Goal: Task Accomplishment & Management: Manage account settings

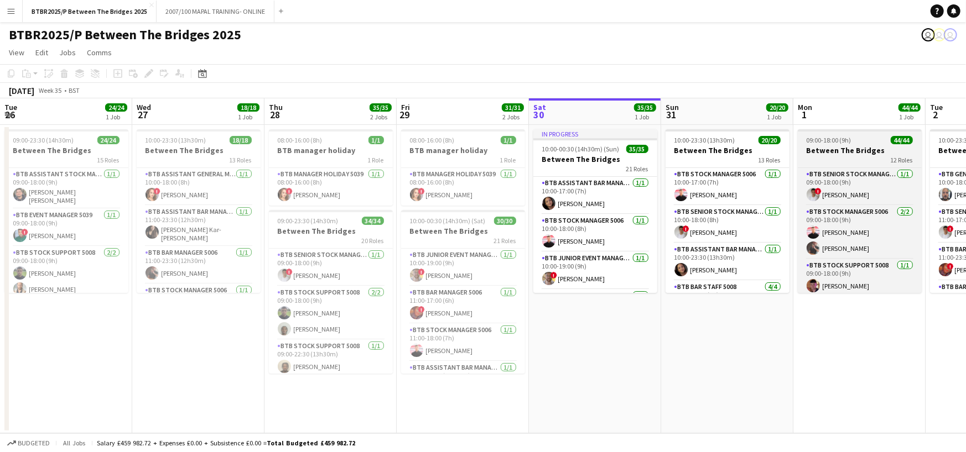
click at [798, 147] on h3 "Between The Bridges" at bounding box center [860, 150] width 124 height 10
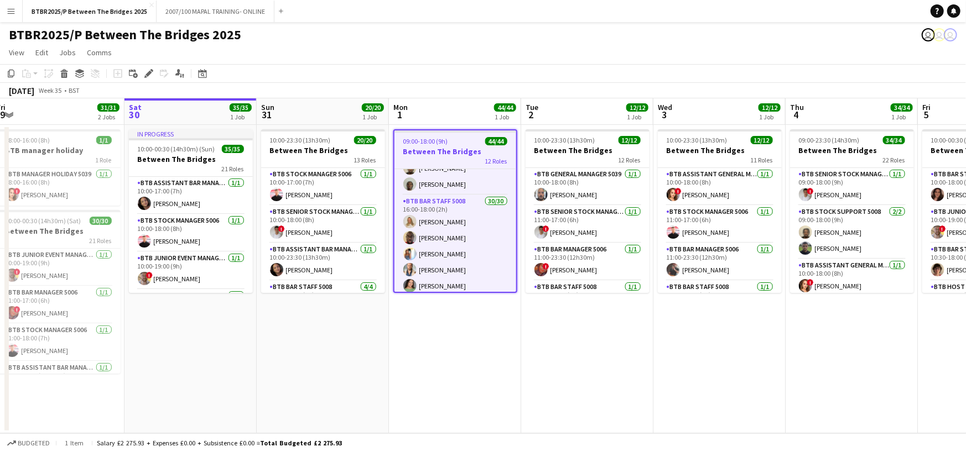
scroll to position [498, 0]
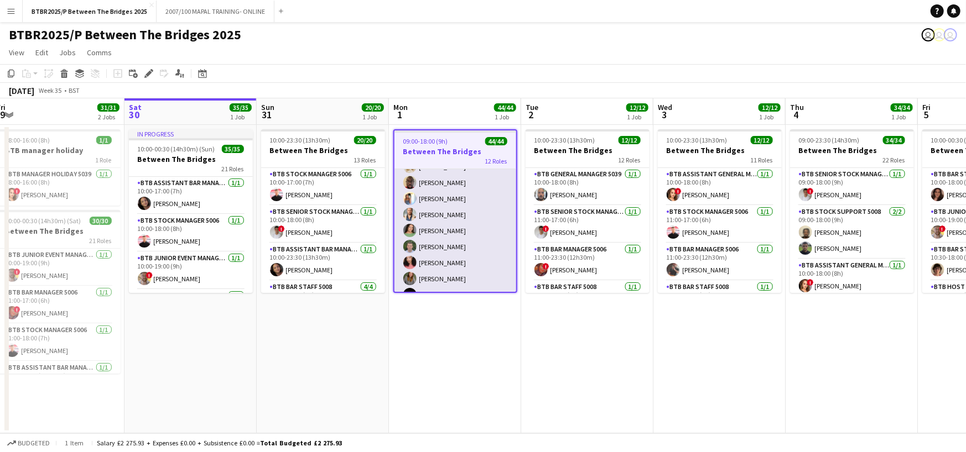
click at [463, 189] on app-card-role "BTB Bar Staff 5008 30/30 16:00-18:00 (2h) [PERSON_NAME] [PERSON_NAME] [PERSON_N…" at bounding box center [455, 391] width 122 height 503
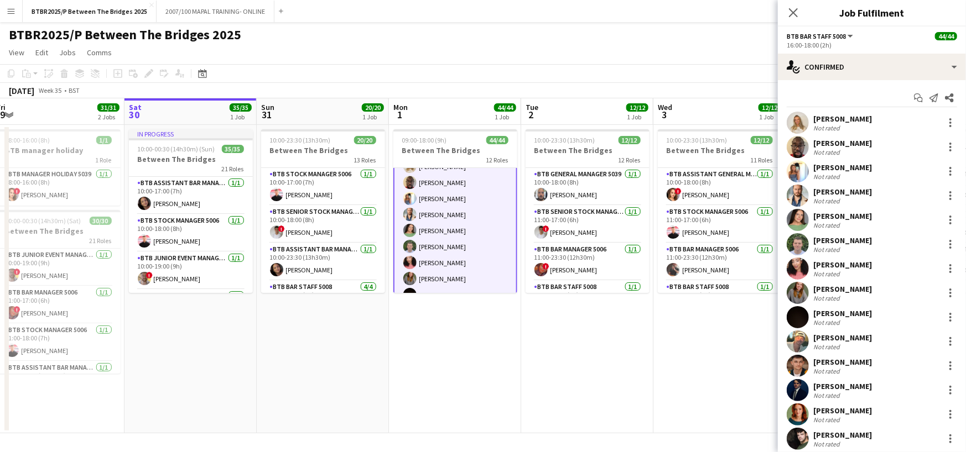
scroll to position [498, 0]
click at [944, 150] on div at bounding box center [950, 146] width 13 height 13
click at [897, 270] on span "Remove" at bounding box center [887, 273] width 33 height 9
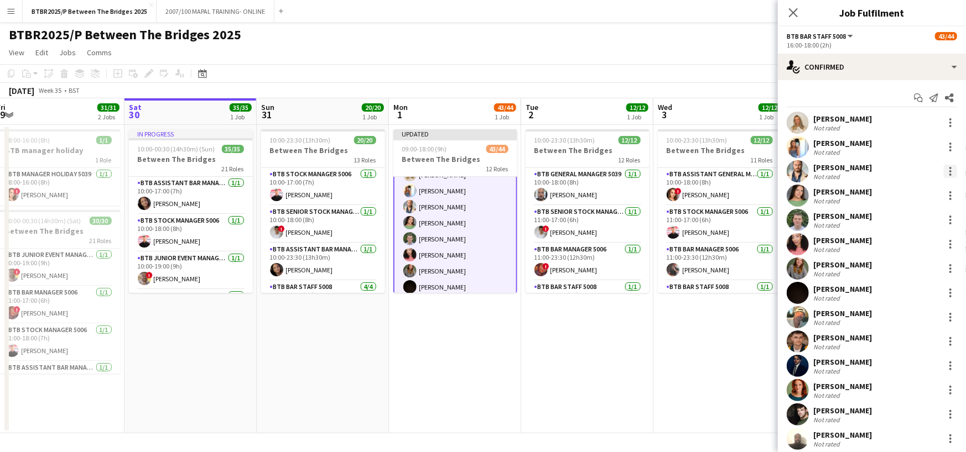
click at [949, 168] on div at bounding box center [950, 168] width 2 height 2
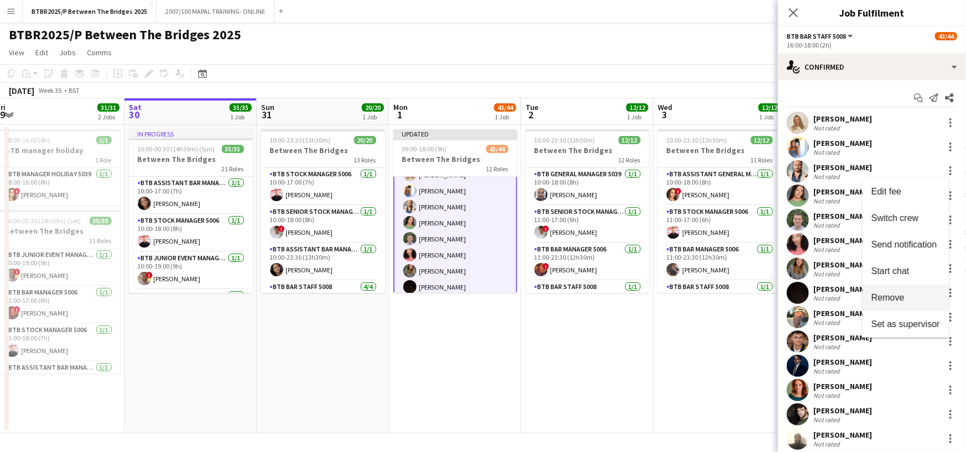
click at [892, 294] on span "Remove" at bounding box center [887, 297] width 33 height 9
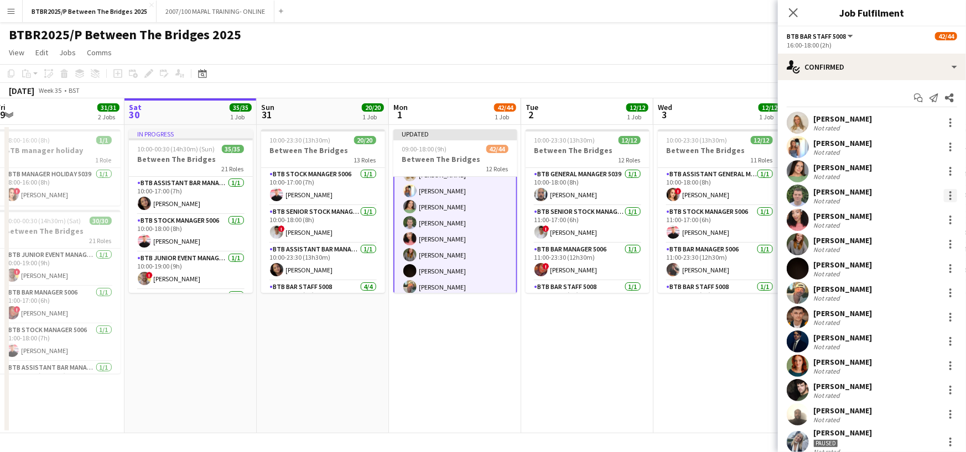
click at [944, 197] on div at bounding box center [950, 195] width 13 height 13
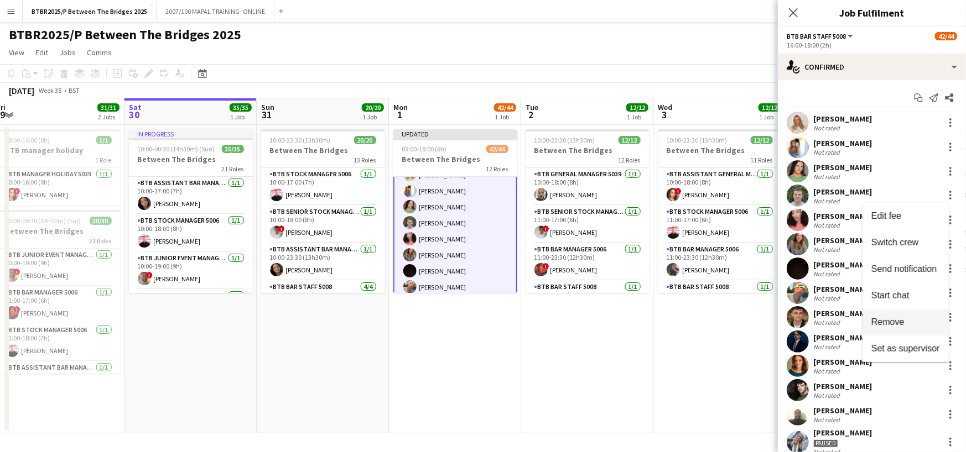
click at [890, 317] on span "Remove" at bounding box center [887, 321] width 33 height 9
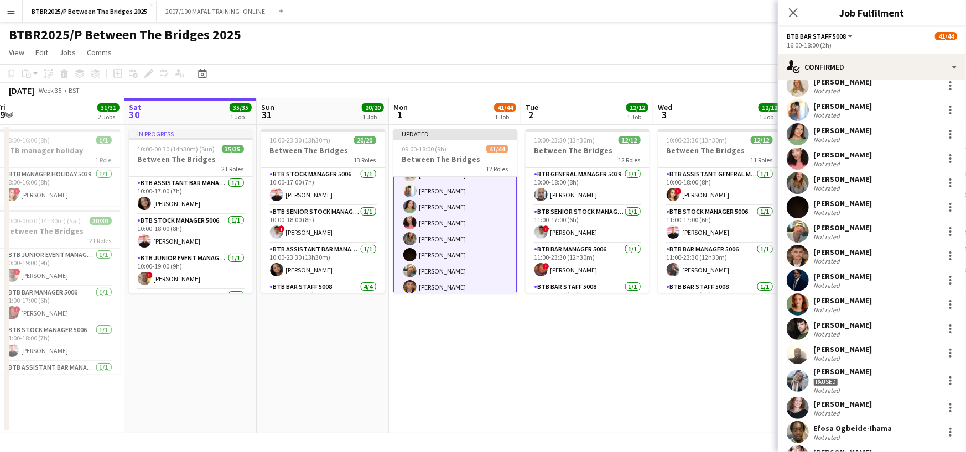
scroll to position [55, 0]
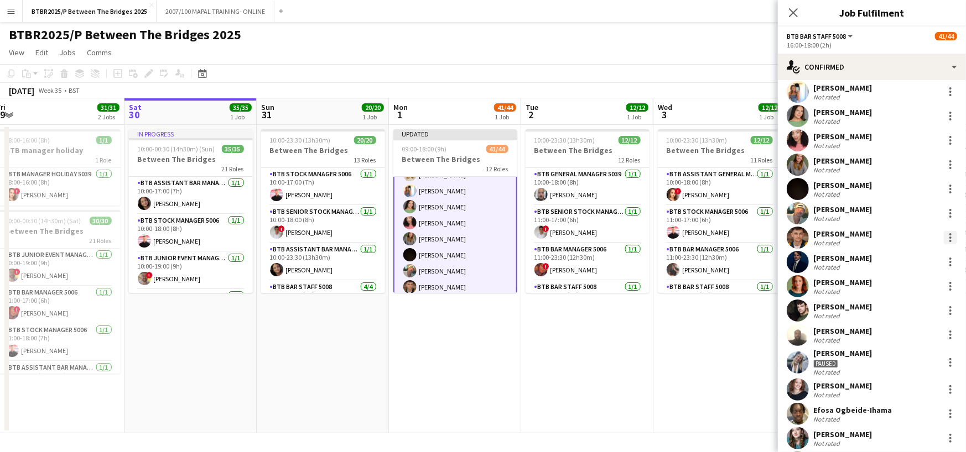
click at [949, 237] on div at bounding box center [950, 238] width 2 height 2
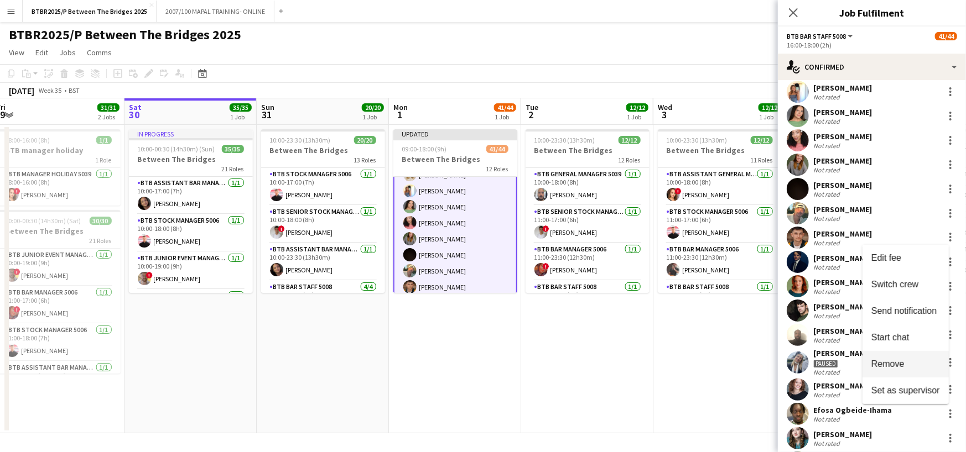
click at [889, 361] on span "Remove" at bounding box center [887, 364] width 33 height 9
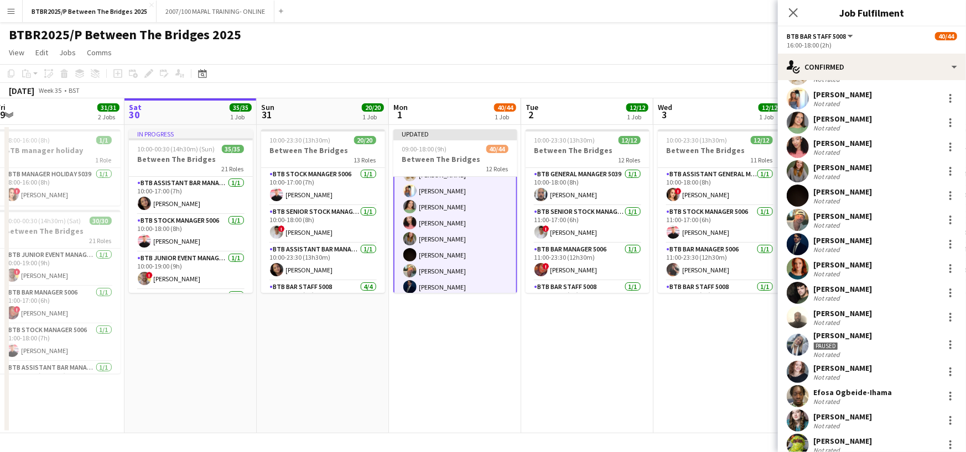
scroll to position [0, 0]
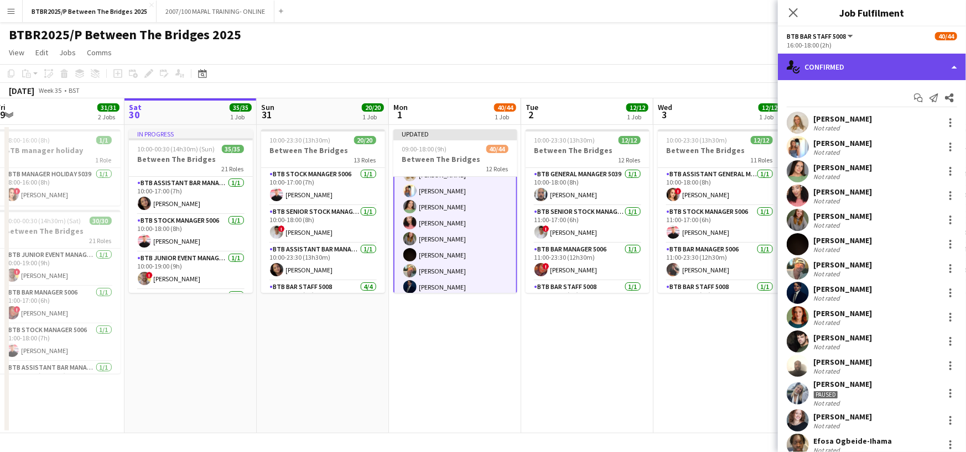
click at [944, 70] on div "single-neutral-actions-check-2 Confirmed" at bounding box center [872, 67] width 188 height 27
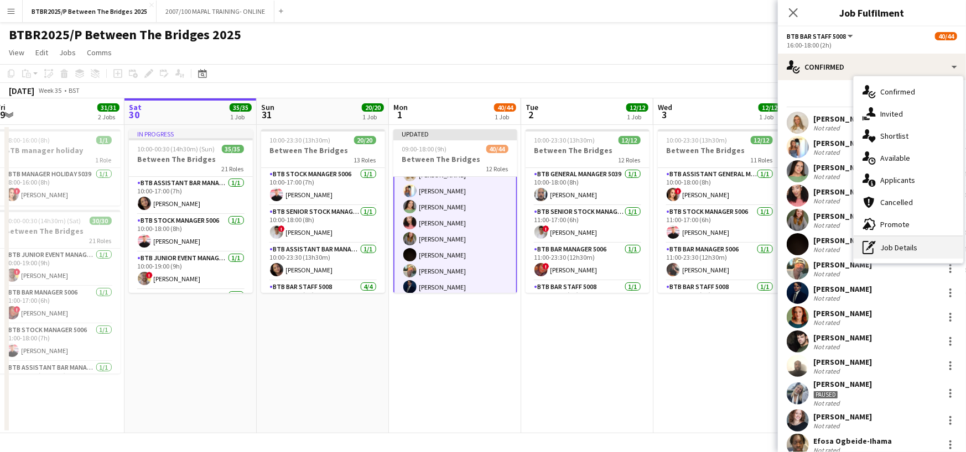
click at [923, 247] on div "pen-write Job Details" at bounding box center [908, 248] width 110 height 22
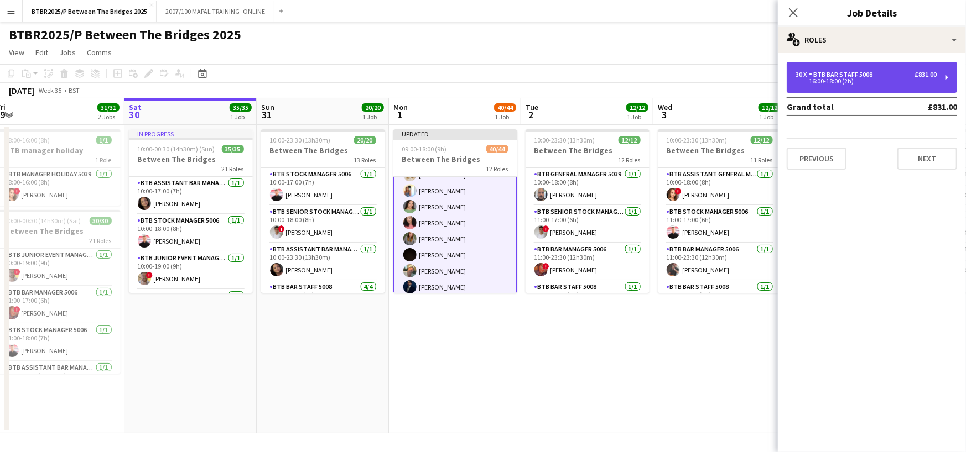
click at [896, 88] on div "30 x BTB Bar Staff 5008 £831.00 16:00-18:00 (2h)" at bounding box center [871, 77] width 170 height 31
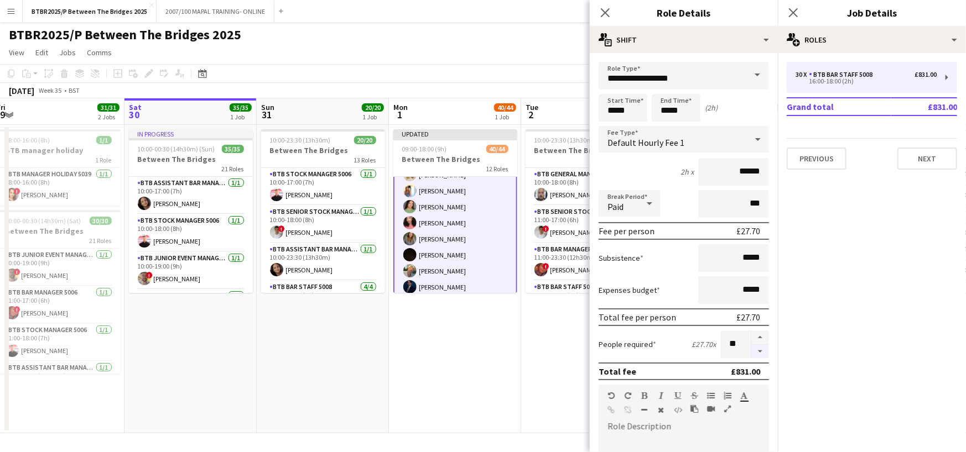
click at [751, 355] on button "button" at bounding box center [760, 352] width 18 height 14
type input "**"
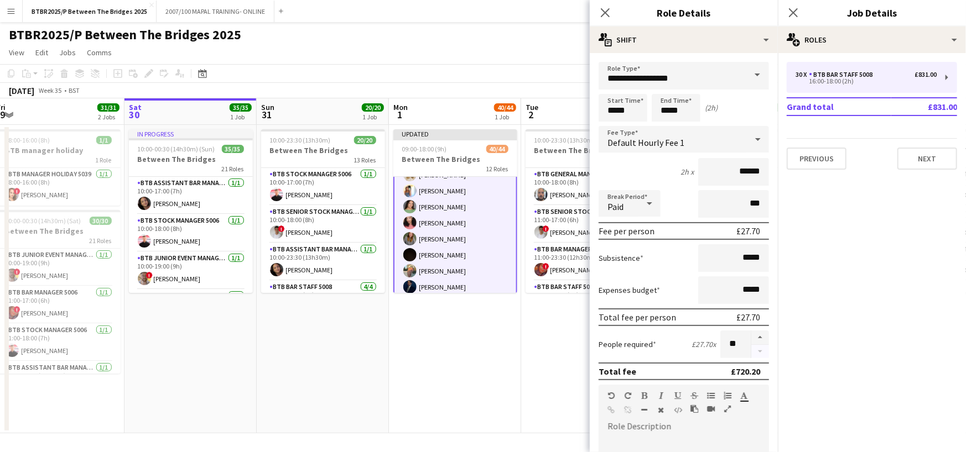
click at [751, 355] on div at bounding box center [760, 345] width 18 height 28
click at [602, 14] on icon "Close pop-in" at bounding box center [605, 12] width 11 height 11
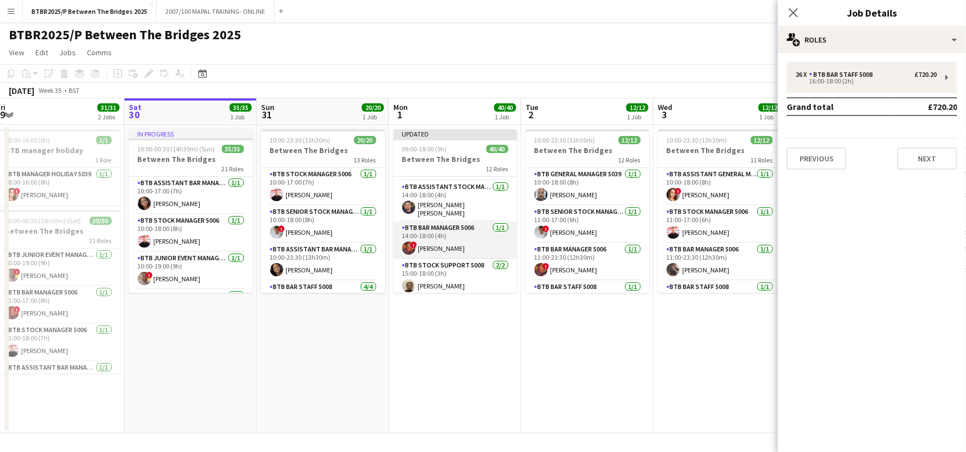
scroll to position [388, 0]
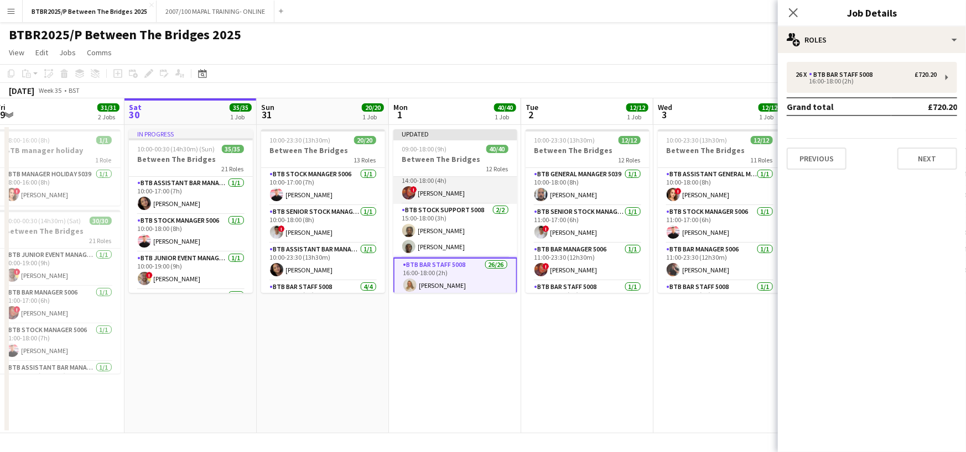
click at [468, 215] on app-card-role "BTB Stock support 5008 [DATE] 15:00-18:00 (3h) [PERSON_NAME] Mou [PERSON_NAME]" at bounding box center [455, 231] width 124 height 54
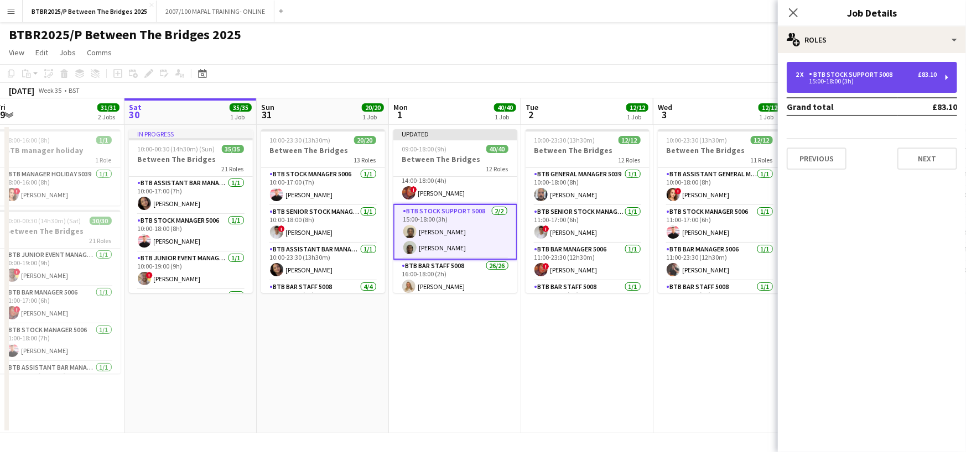
click at [934, 82] on div "15:00-18:00 (3h)" at bounding box center [865, 82] width 141 height 6
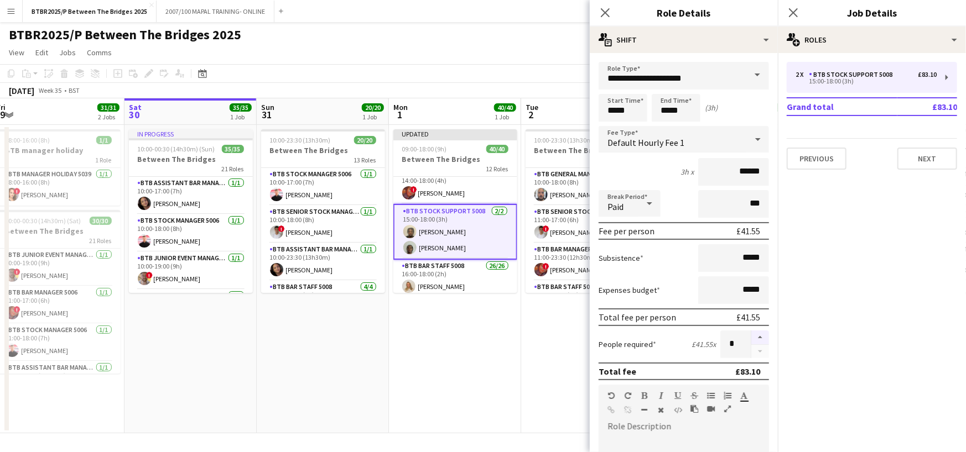
click at [755, 336] on button "button" at bounding box center [760, 338] width 18 height 14
click at [754, 336] on button "button" at bounding box center [760, 338] width 18 height 14
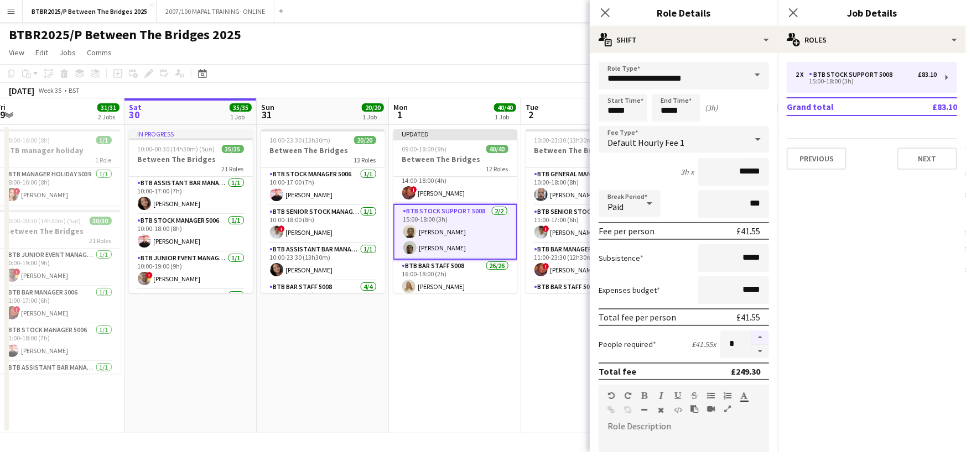
type input "*"
click at [508, 355] on app-date-cell "Updated 09:00-18:00 (9h) 40/40 Between The Bridges 12 Roles BTB Senior Stock Ma…" at bounding box center [455, 279] width 132 height 309
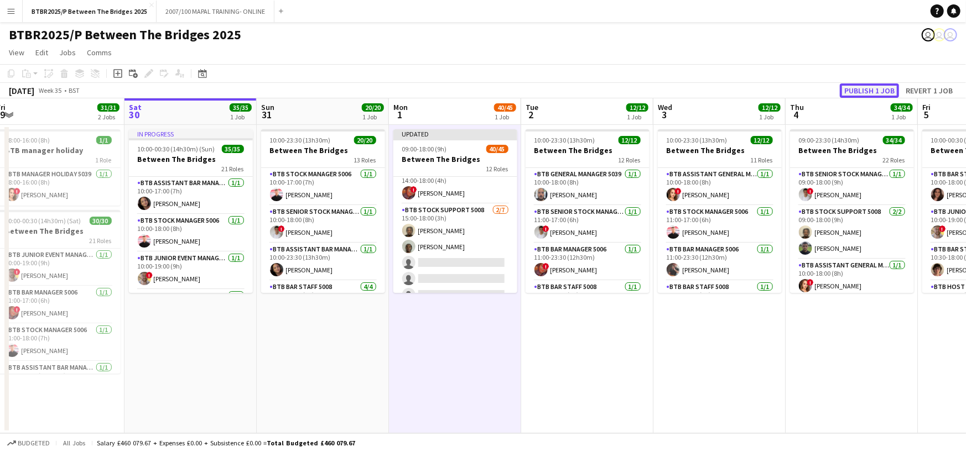
click at [858, 87] on button "Publish 1 job" at bounding box center [869, 91] width 59 height 14
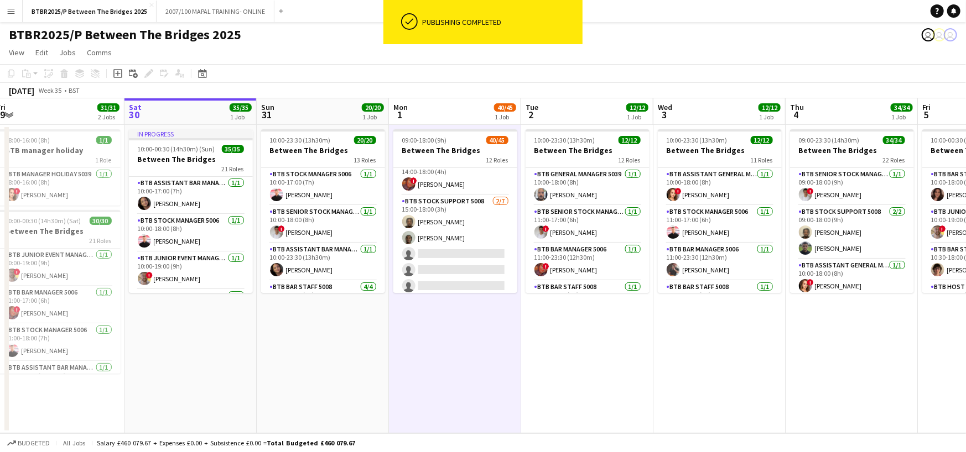
click at [439, 256] on app-card-role "BTB Stock support 5008 [DATE] 15:00-18:00 (3h) [PERSON_NAME] Mou [PERSON_NAME] …" at bounding box center [455, 262] width 124 height 134
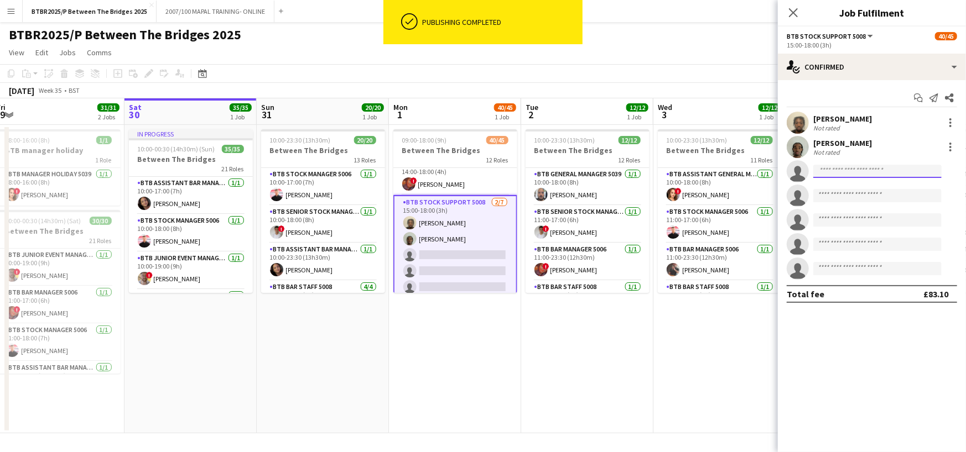
click at [857, 166] on input at bounding box center [877, 171] width 128 height 13
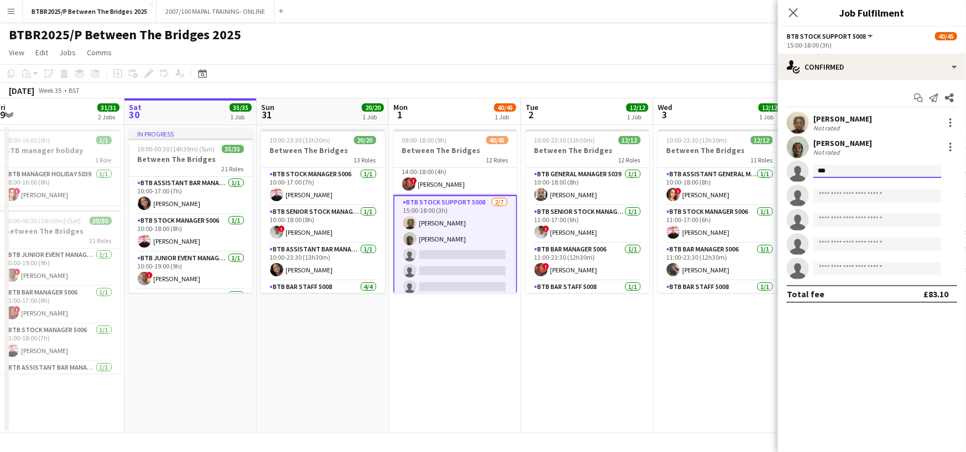
type input "****"
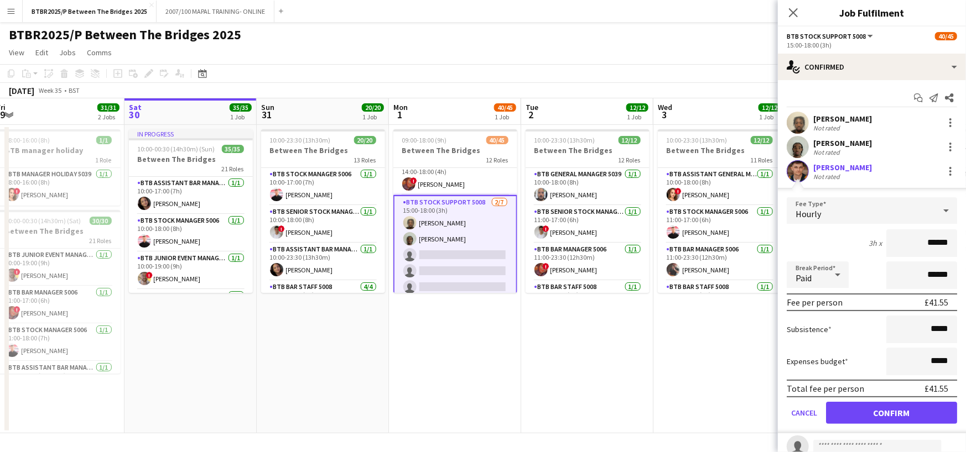
click button "Confirm" at bounding box center [891, 413] width 131 height 22
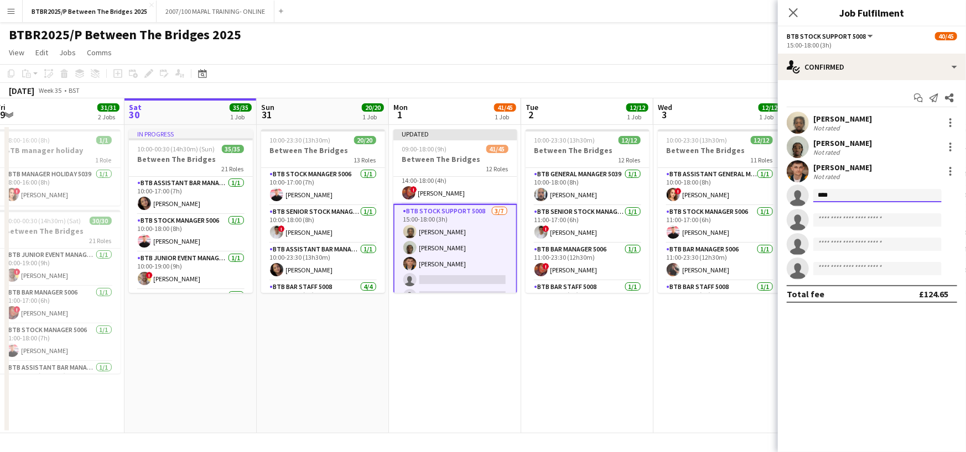
type input "*****"
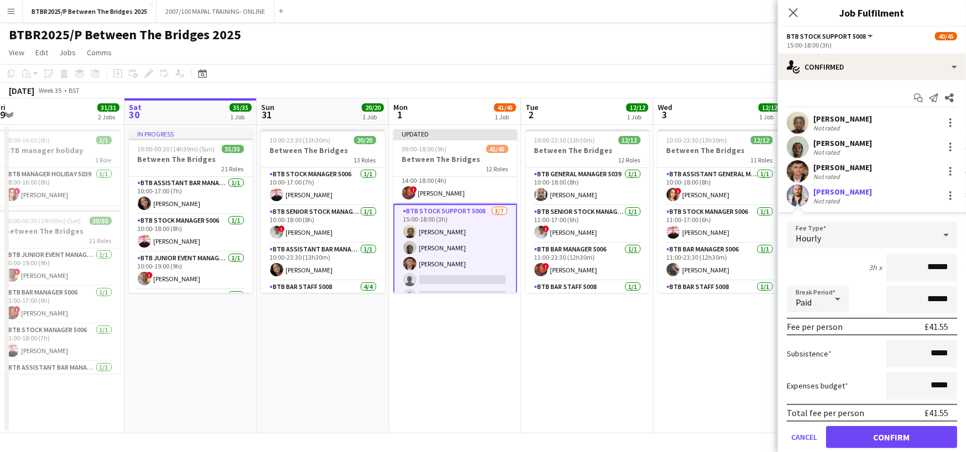
click button "Confirm" at bounding box center [891, 437] width 131 height 22
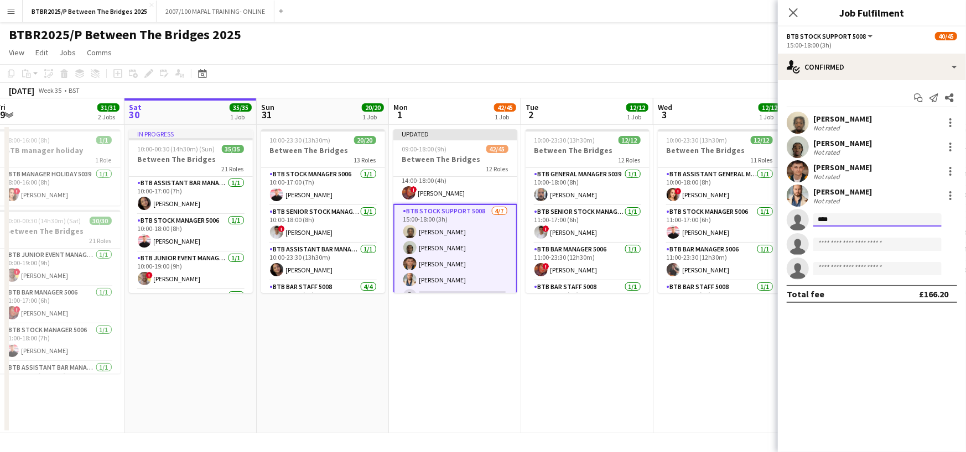
type input "*****"
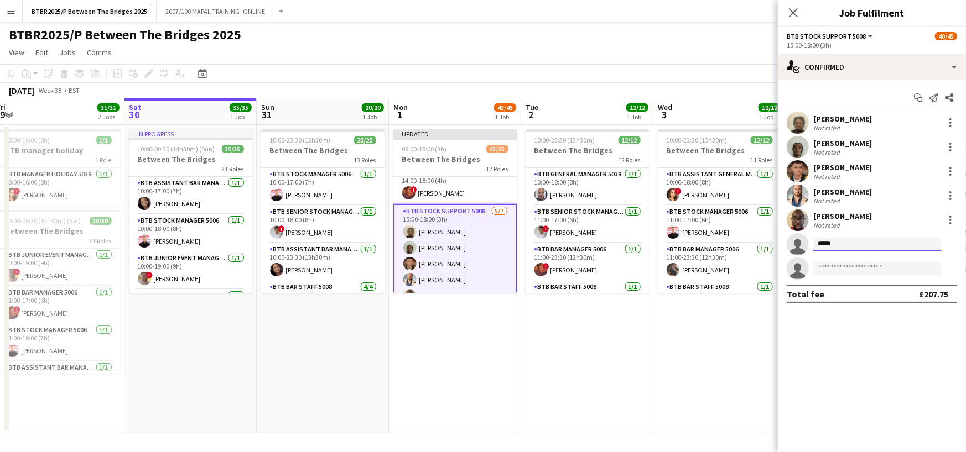
type input "******"
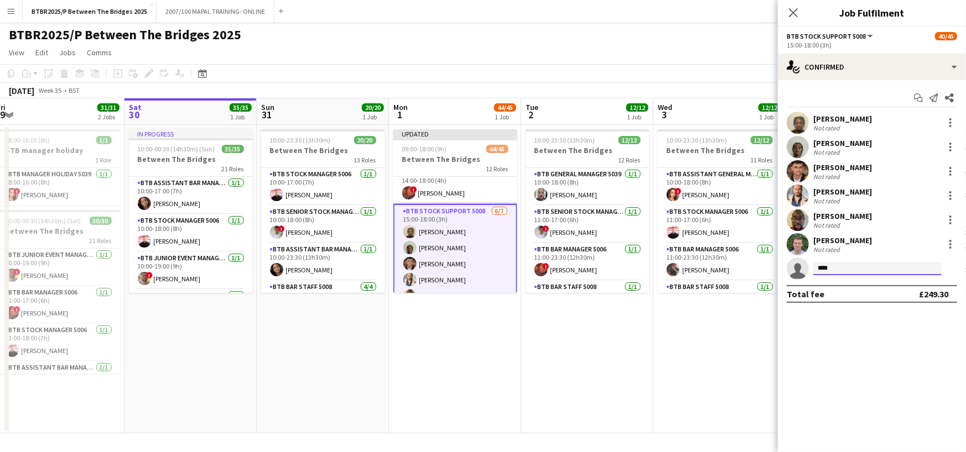
type input "*****"
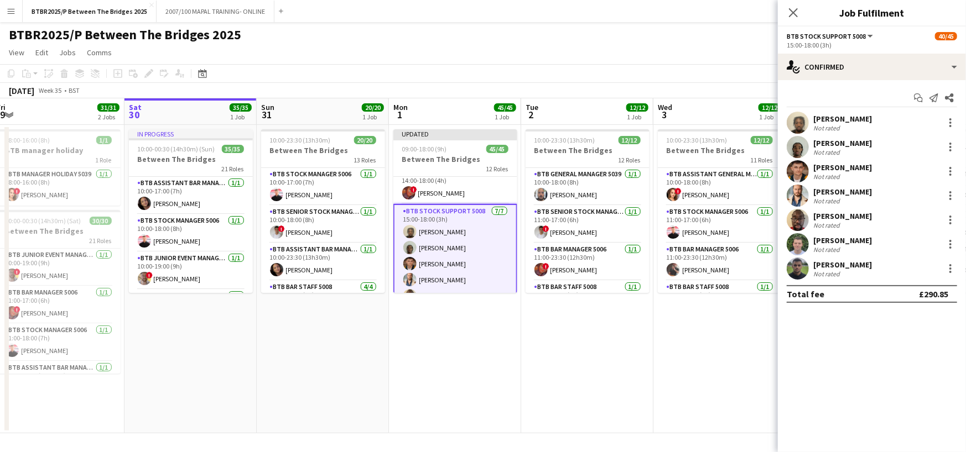
click at [749, 61] on app-page-menu "View Day view expanded Day view collapsed Month view Date picker Jump to [DATE]…" at bounding box center [483, 53] width 966 height 21
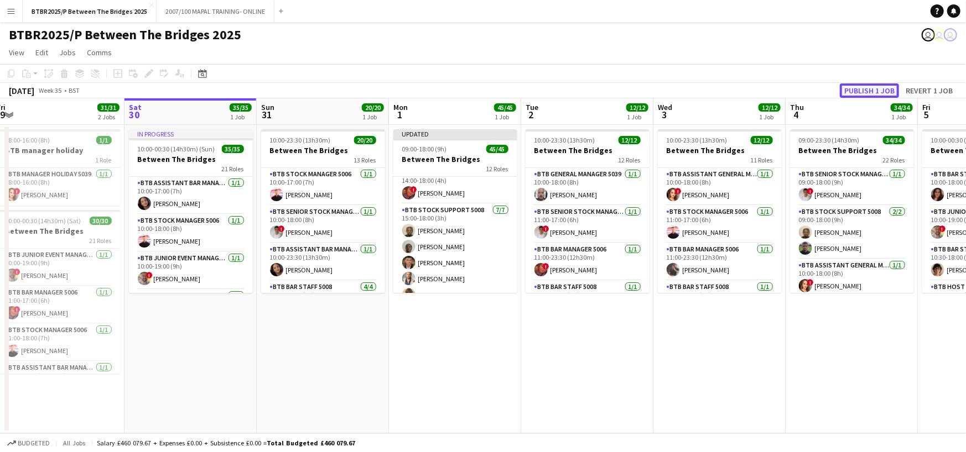
click at [860, 87] on button "Publish 1 job" at bounding box center [869, 91] width 59 height 14
